Goal: Task Accomplishment & Management: Manage account settings

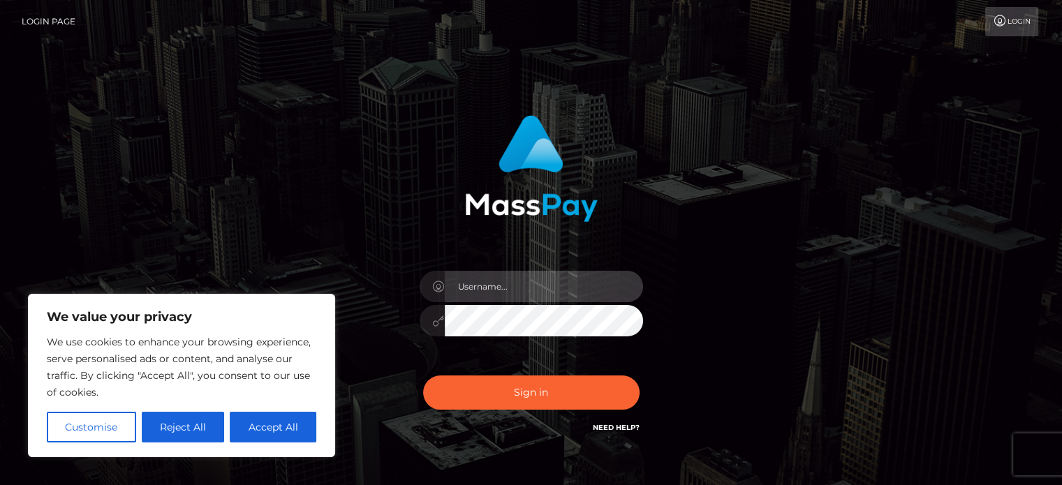
type input "pk.es"
drag, startPoint x: 0, startPoint y: 0, endPoint x: 520, endPoint y: 297, distance: 598.5
click at [520, 297] on input "pk.es" at bounding box center [544, 286] width 198 height 31
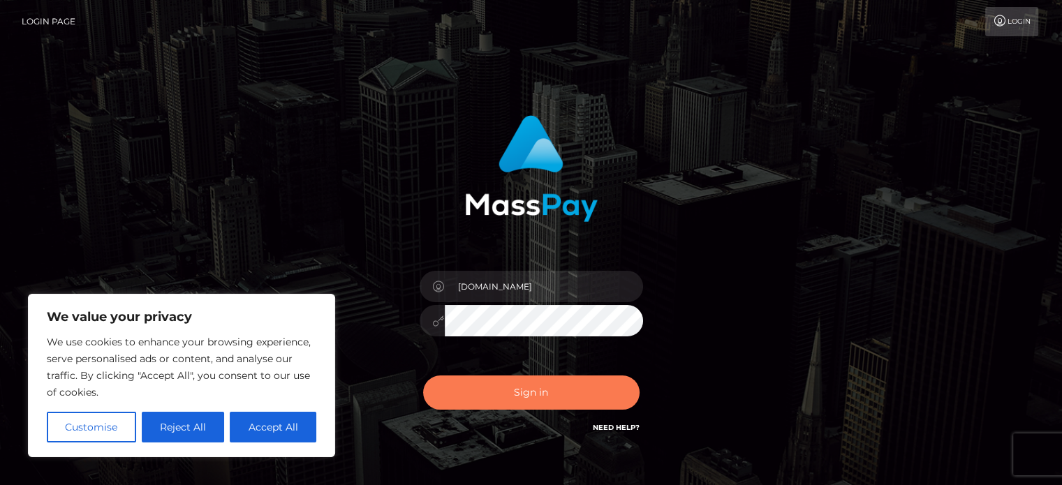
click at [479, 377] on button "Sign in" at bounding box center [531, 393] width 217 height 34
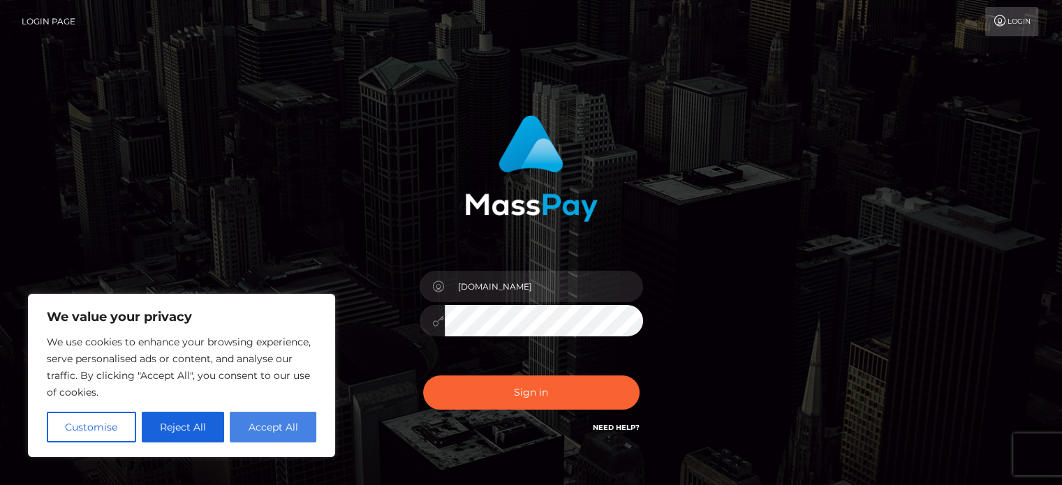
click at [262, 430] on button "Accept All" at bounding box center [273, 427] width 87 height 31
checkbox input "true"
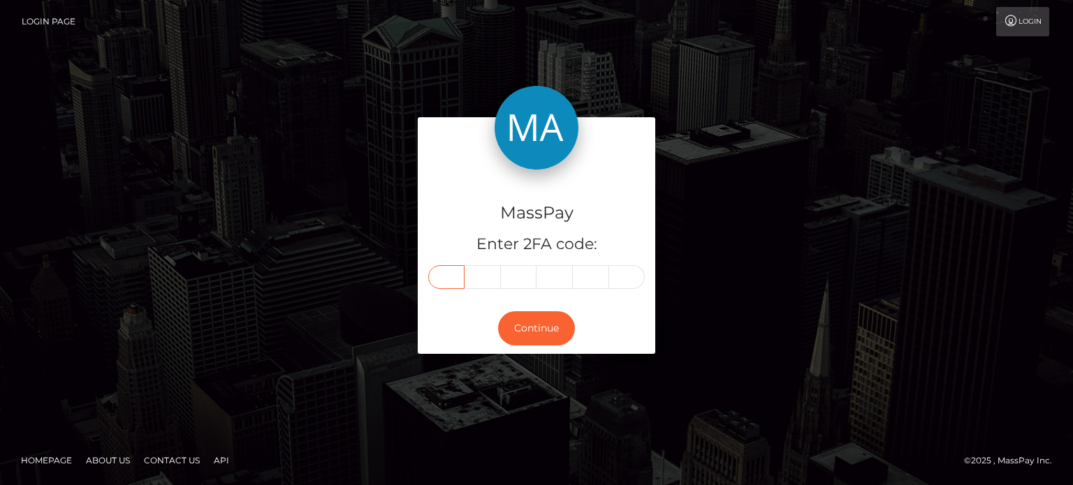
paste input "5"
type input "5"
type input "6"
type input "2"
type input "4"
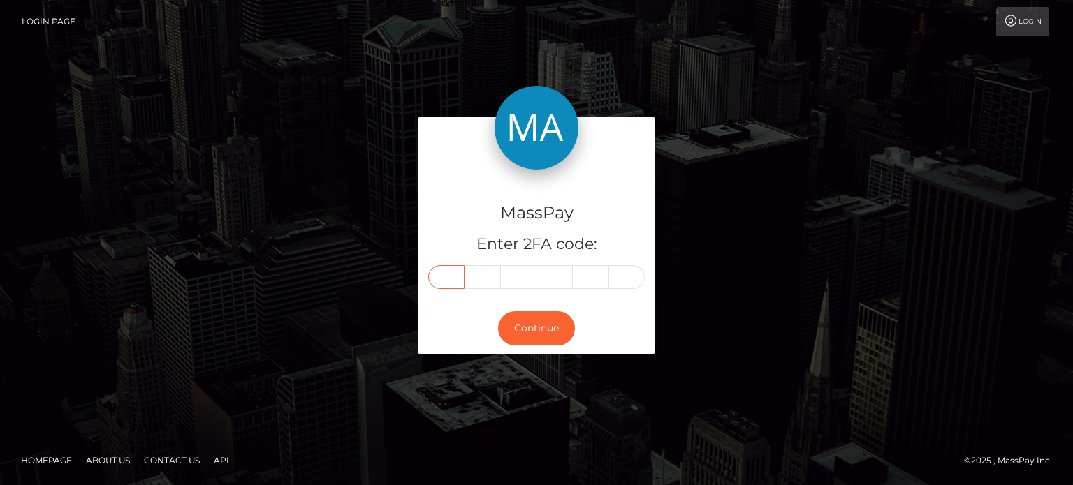
type input "4"
type input "9"
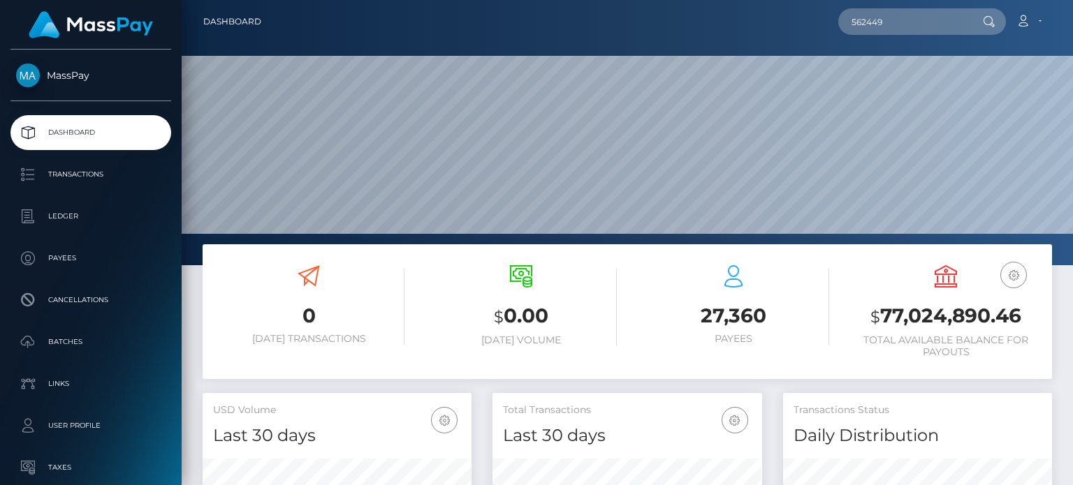
scroll to position [247, 268]
click at [910, 34] on input "562449" at bounding box center [903, 21] width 131 height 27
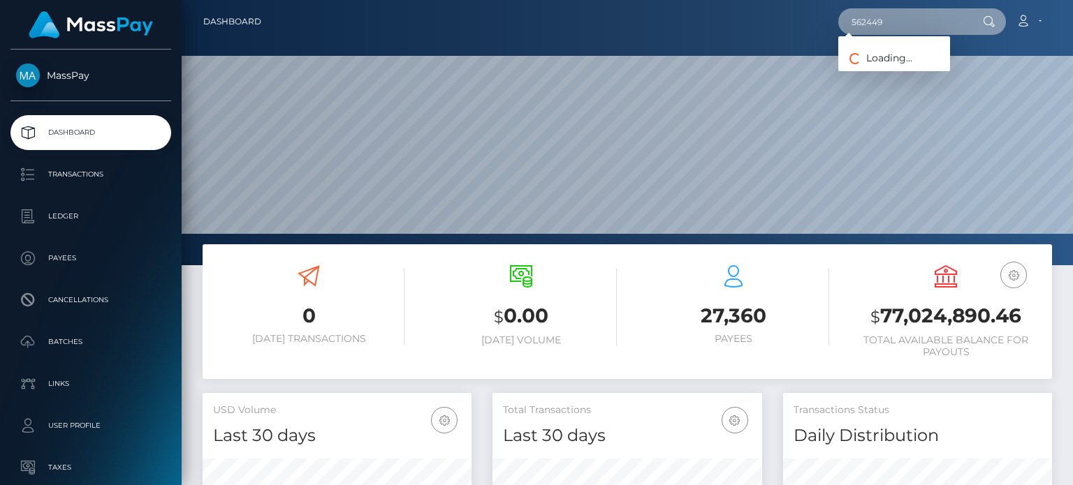
paste input "schreibuns@kommwirreisen.eu"
type input "schreibuns@kommwirreisen.eu"
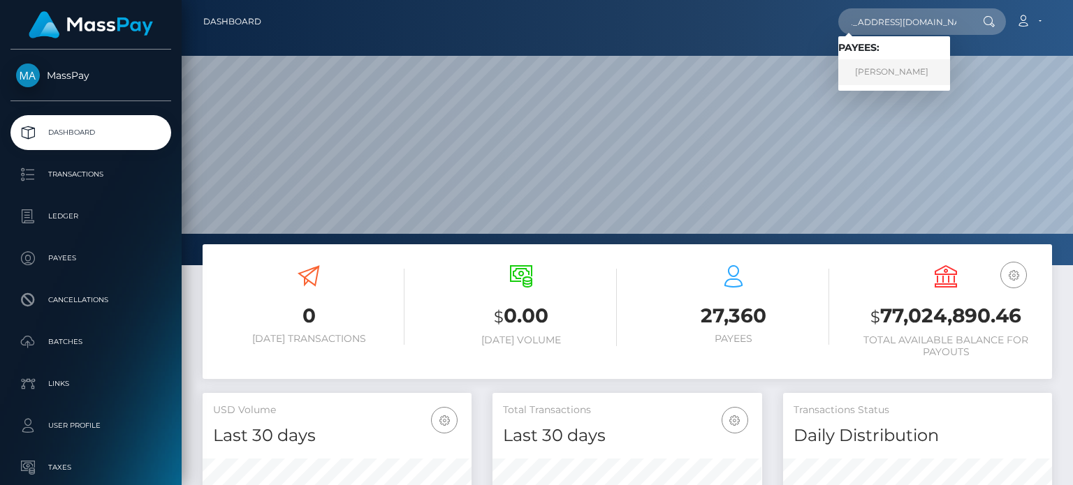
scroll to position [0, 0]
click at [904, 71] on link "Sandra Wesolek" at bounding box center [894, 72] width 112 height 26
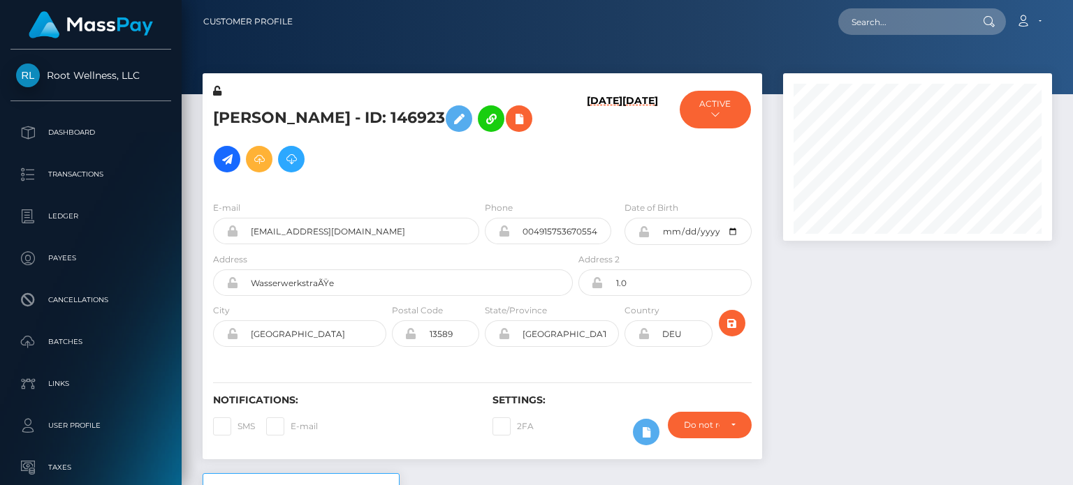
scroll to position [168, 268]
drag, startPoint x: 1072, startPoint y: 15, endPoint x: 1069, endPoint y: 82, distance: 67.1
click at [1069, 82] on div "Customer Profile Loading... Loading..." at bounding box center [627, 242] width 891 height 485
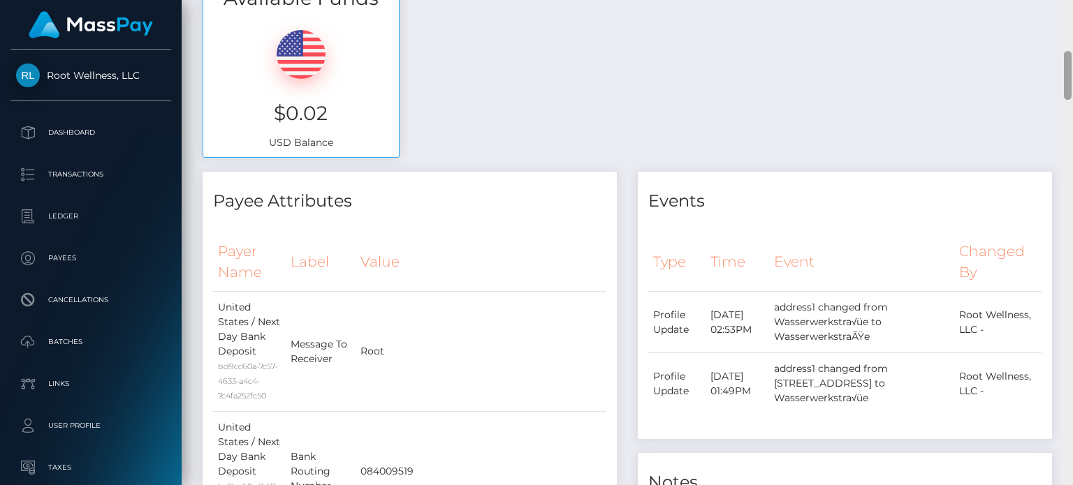
drag, startPoint x: 1072, startPoint y: 24, endPoint x: 1072, endPoint y: 130, distance: 105.5
click at [1072, 130] on div at bounding box center [1067, 243] width 10 height 486
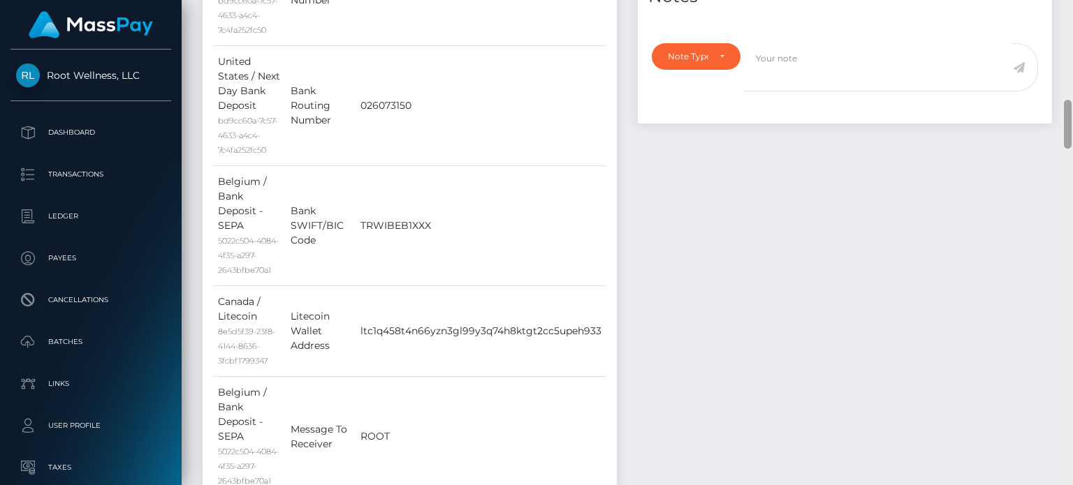
click at [1072, 130] on div at bounding box center [1067, 243] width 10 height 486
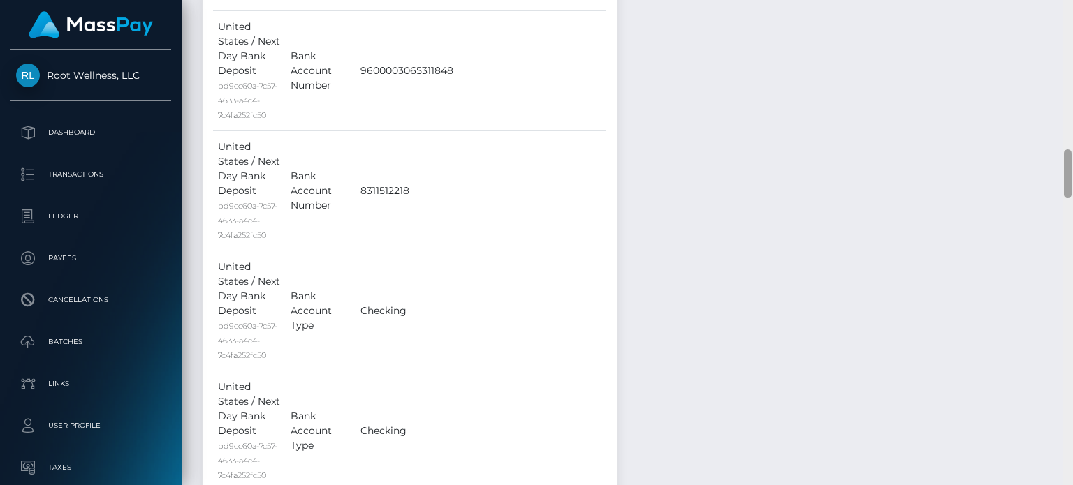
drag, startPoint x: 1072, startPoint y: 131, endPoint x: 1072, endPoint y: 297, distance: 166.3
click at [1072, 297] on div at bounding box center [1067, 243] width 10 height 486
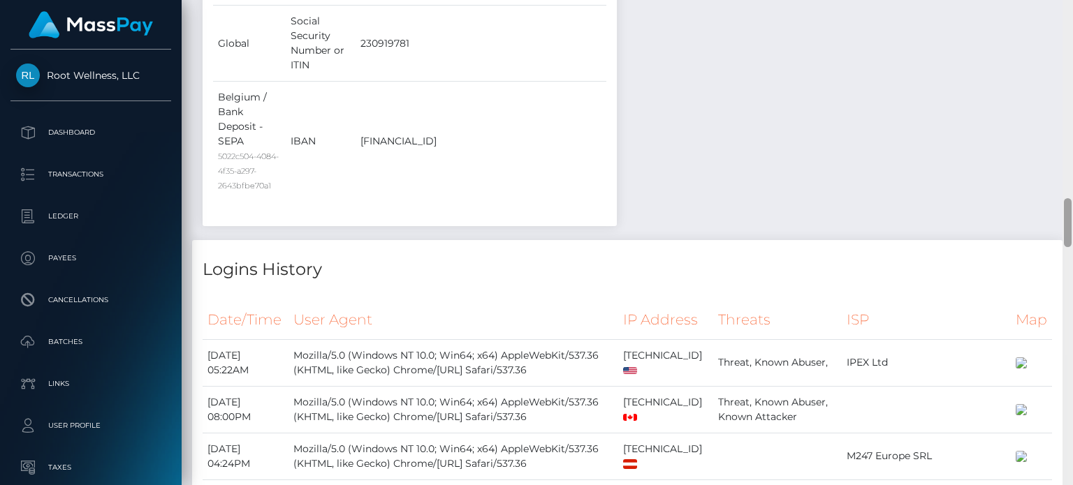
click at [1072, 297] on div at bounding box center [1067, 243] width 10 height 486
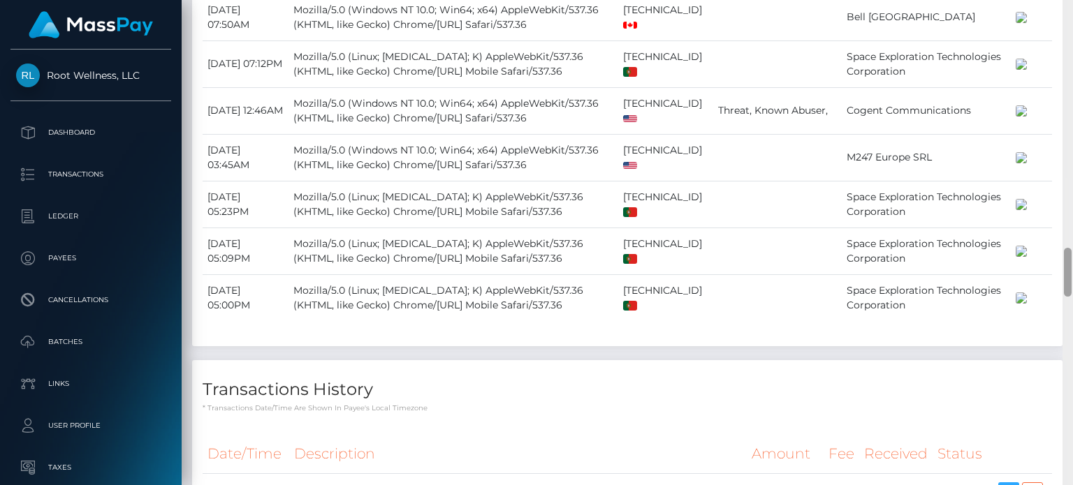
drag, startPoint x: 1072, startPoint y: 221, endPoint x: 1072, endPoint y: 251, distance: 30.0
click at [1072, 251] on div at bounding box center [1067, 243] width 10 height 486
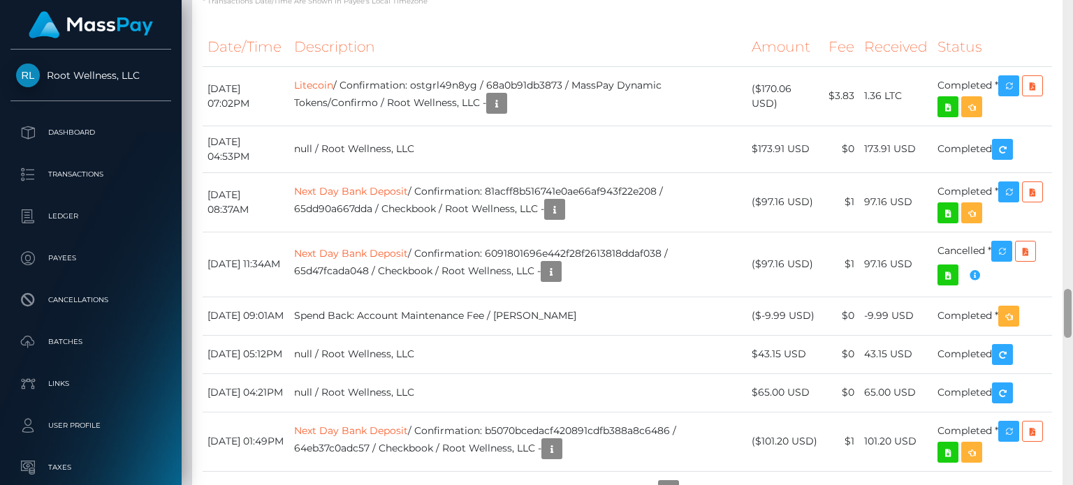
scroll to position [2852, 0]
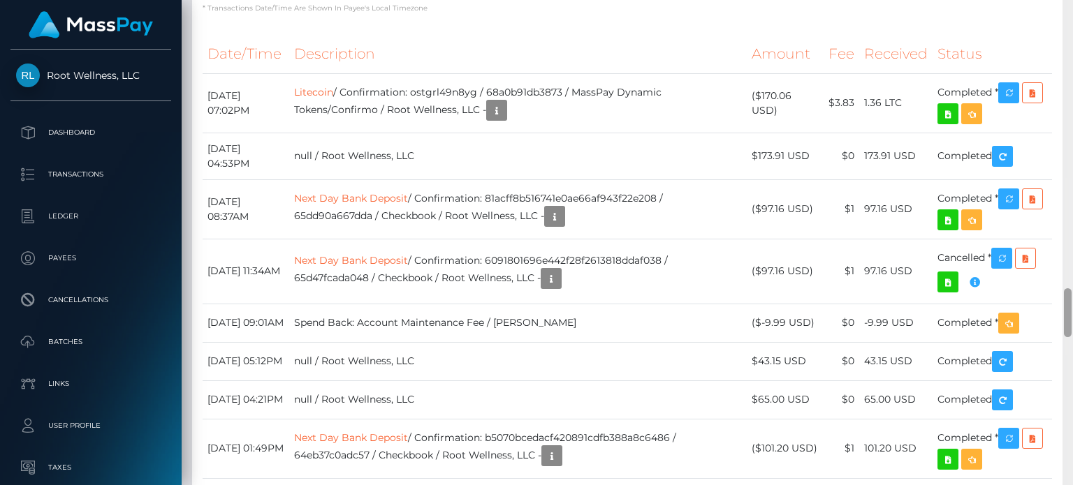
drag, startPoint x: 1067, startPoint y: 259, endPoint x: 1067, endPoint y: 300, distance: 40.5
click at [1067, 300] on div at bounding box center [1068, 312] width 8 height 49
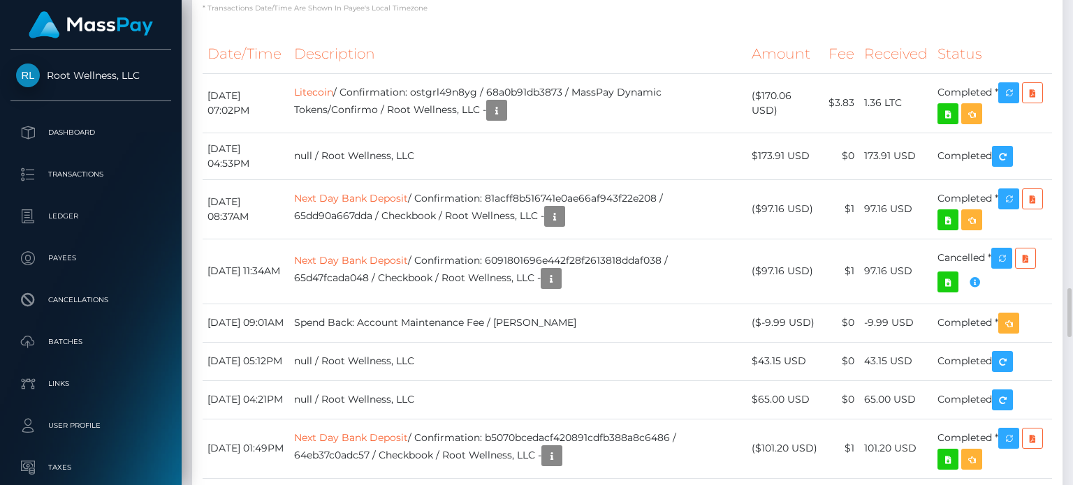
drag, startPoint x: 652, startPoint y: 131, endPoint x: 646, endPoint y: 139, distance: 10.1
